Goal: Check status: Check status

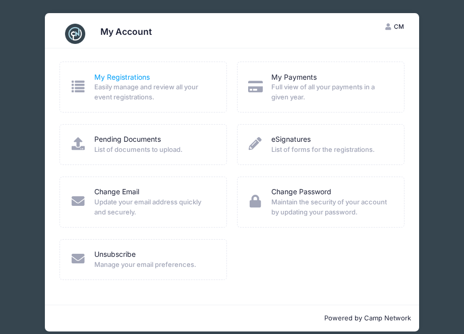
click at [117, 76] on link "My Registrations" at bounding box center [121, 77] width 55 height 11
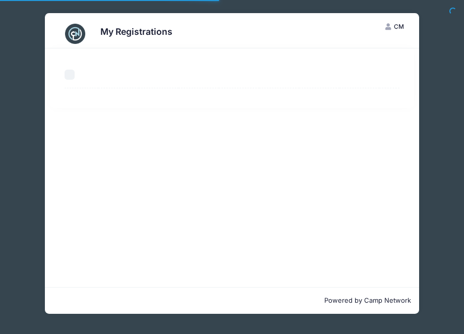
select select "50"
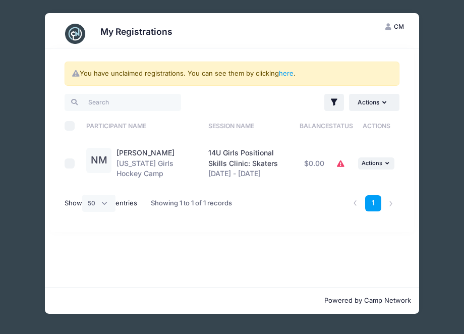
click at [341, 164] on icon at bounding box center [341, 164] width 8 height 0
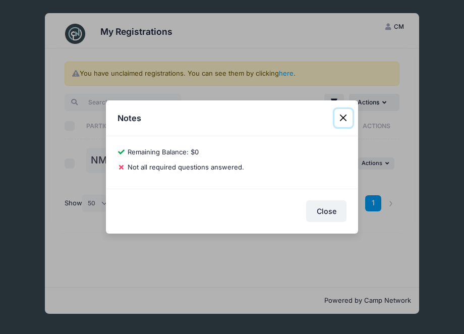
click at [342, 118] on button "Close" at bounding box center [343, 118] width 18 height 18
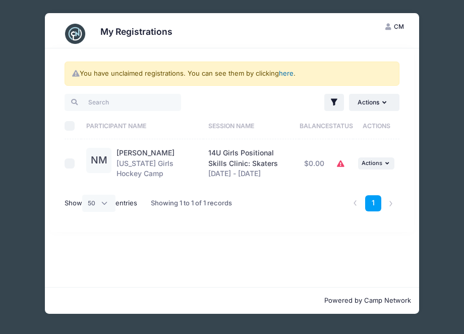
click at [287, 73] on link "here" at bounding box center [286, 73] width 15 height 8
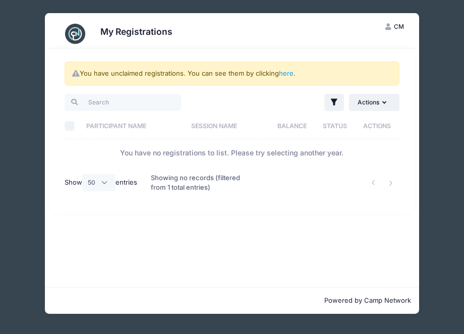
click at [110, 120] on th "Participant Name" at bounding box center [133, 125] width 105 height 27
click at [113, 124] on th "Participant Name" at bounding box center [137, 125] width 113 height 27
click at [397, 27] on span "CM" at bounding box center [399, 27] width 10 height 8
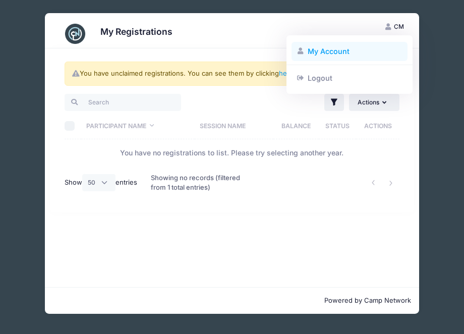
click at [336, 51] on link "My Account" at bounding box center [349, 51] width 116 height 19
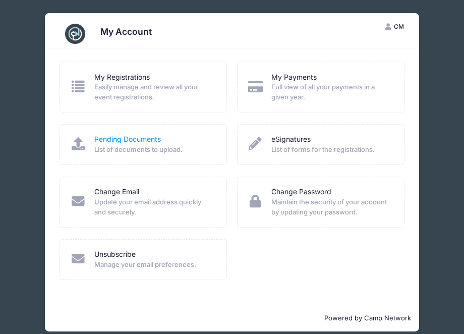
click at [139, 140] on link "Pending Documents" at bounding box center [127, 139] width 67 height 11
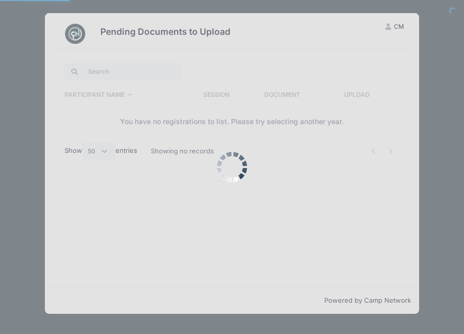
select select "50"
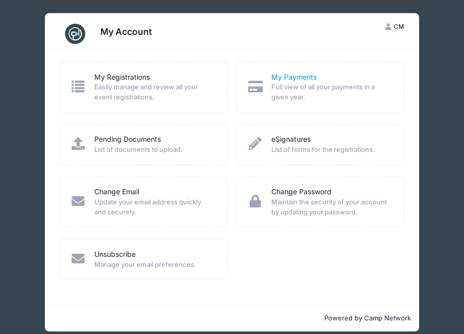
click at [289, 76] on link "My Payments" at bounding box center [293, 77] width 45 height 11
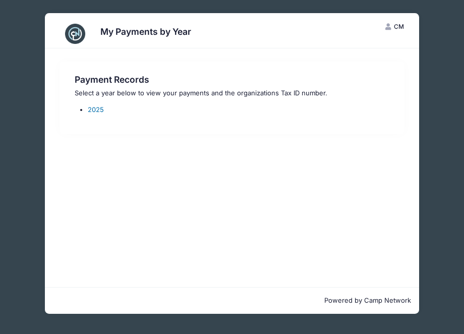
click at [92, 107] on link "2025" at bounding box center [96, 109] width 16 height 8
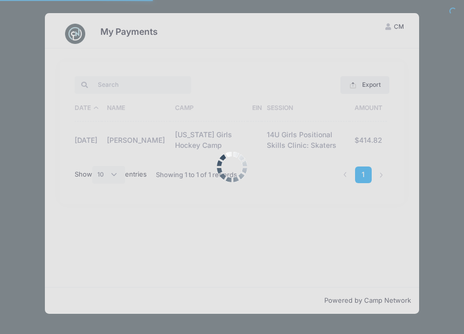
select select "10"
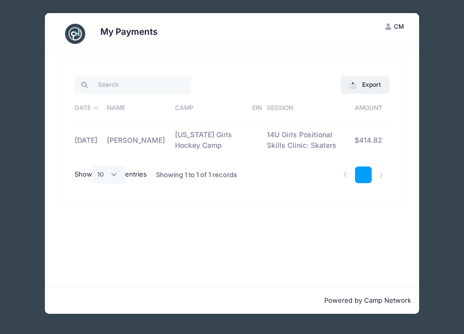
click at [367, 174] on link "1" at bounding box center [363, 174] width 17 height 17
click at [396, 27] on span "CM" at bounding box center [399, 27] width 10 height 8
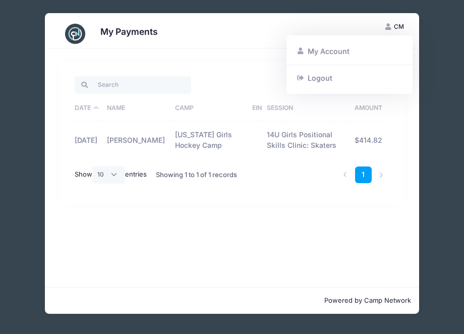
click at [396, 27] on span "CM" at bounding box center [399, 27] width 10 height 8
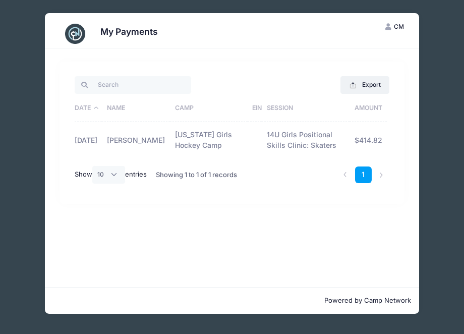
click at [433, 27] on div "My Payments CM Chris Makinen My Account Logout Export Excel CSV Print Date Name…" at bounding box center [232, 163] width 449 height 327
